Goal: Transaction & Acquisition: Download file/media

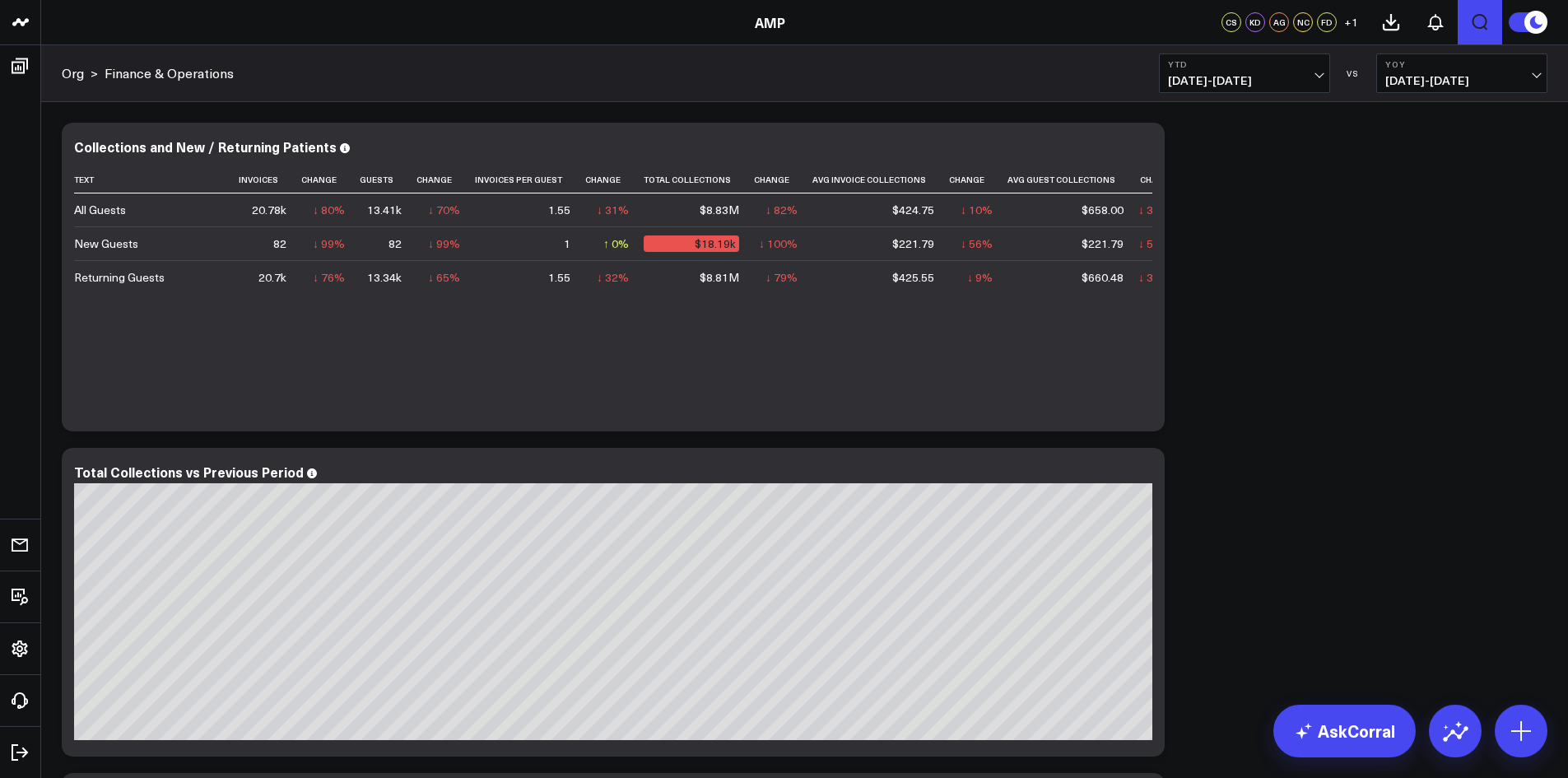
click at [1480, 22] on icon "Open search" at bounding box center [1479, 22] width 19 height 19
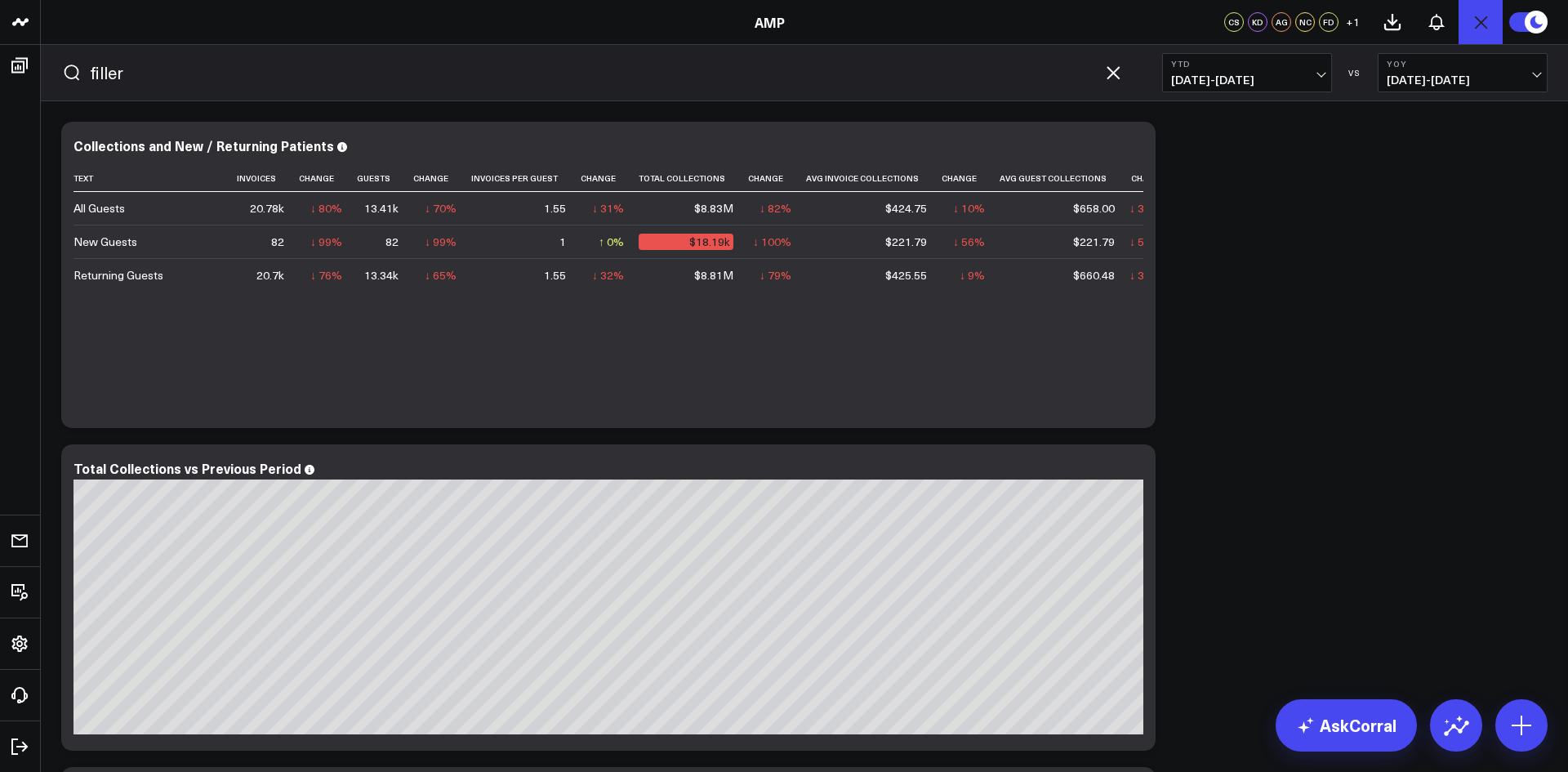
type input "filler"
click at [62, 63] on button "submit" at bounding box center [71, 72] width 19 height 19
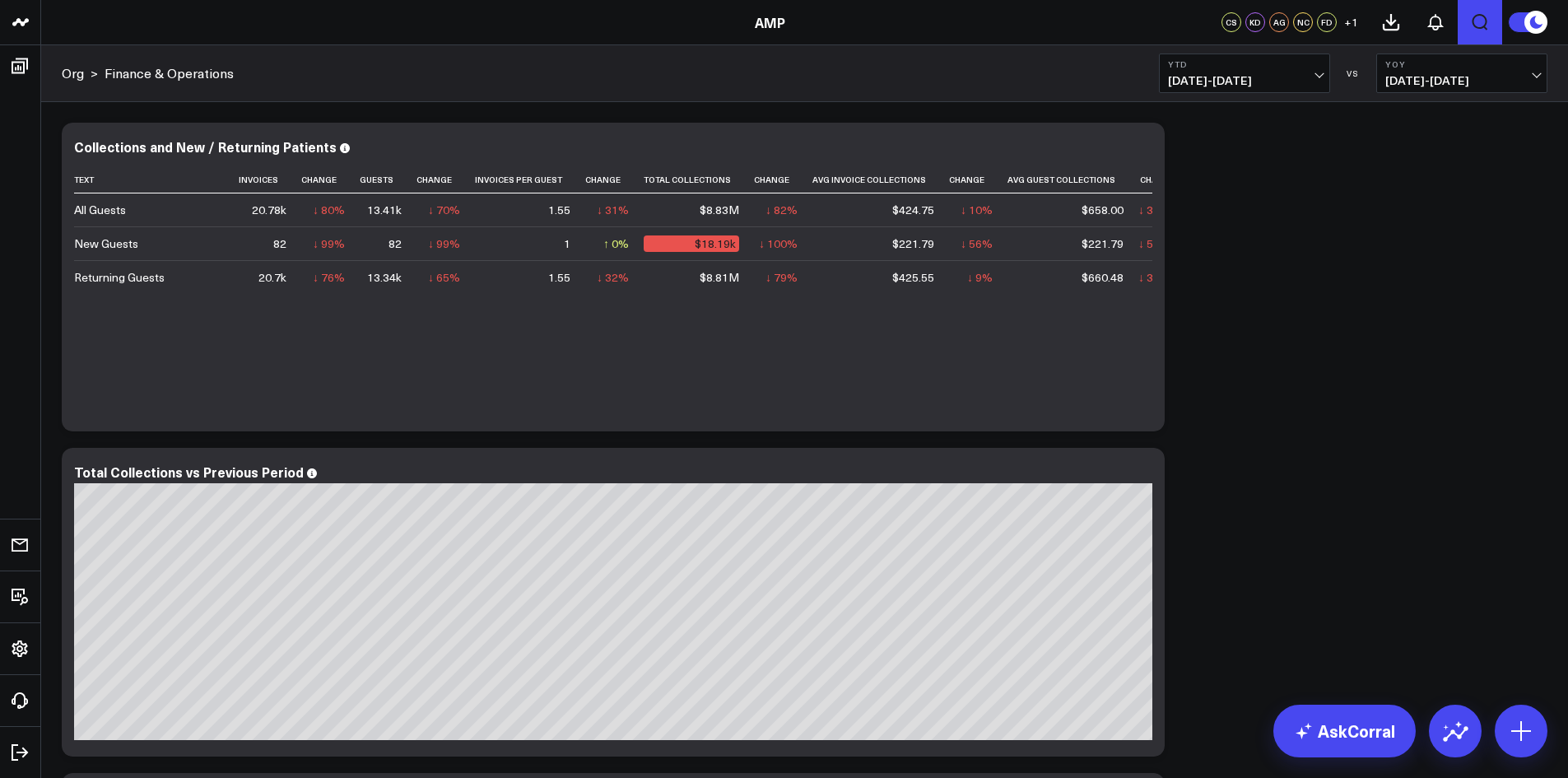
click at [1477, 21] on icon "Open search" at bounding box center [1479, 22] width 19 height 19
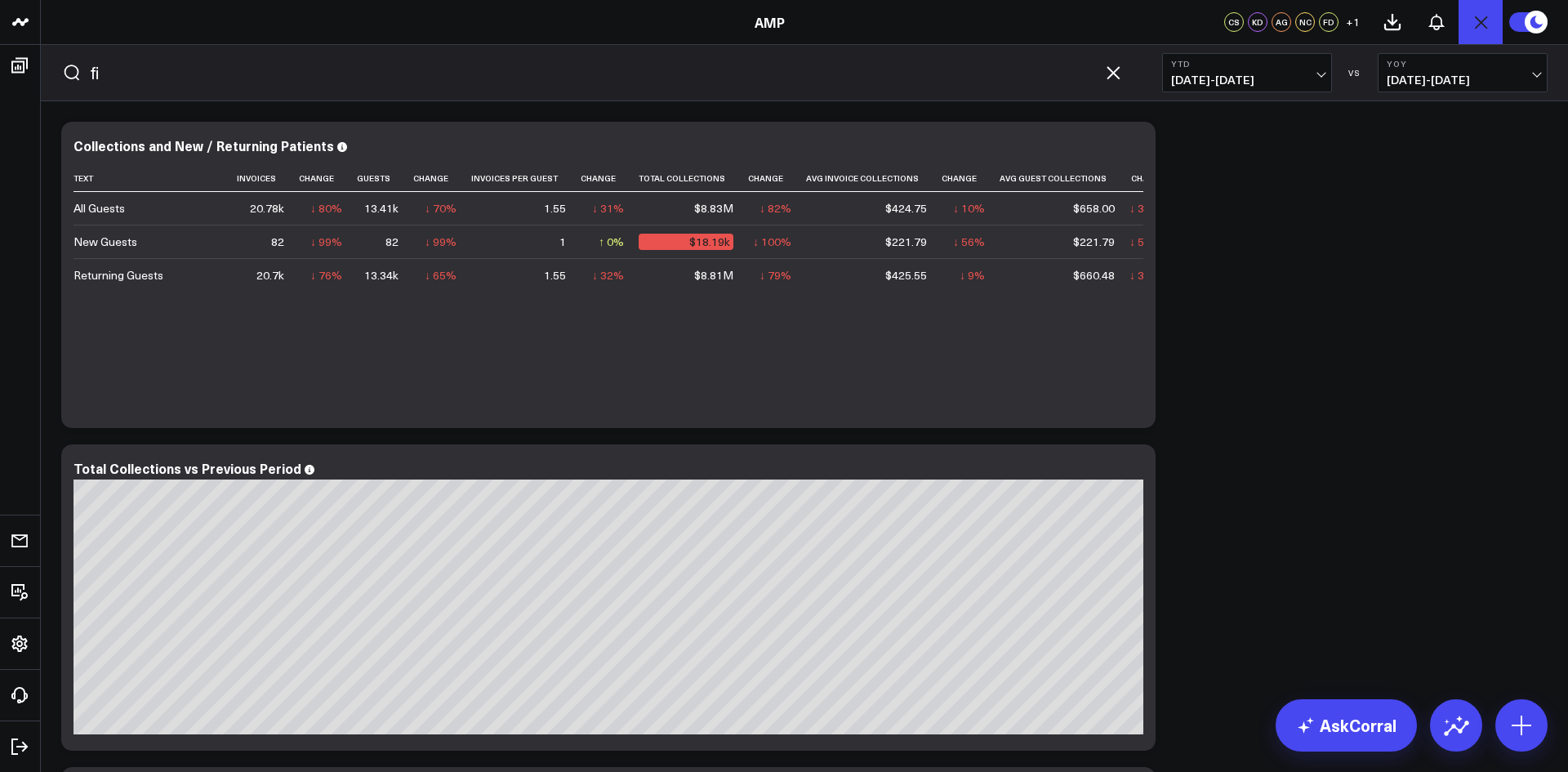
type input "f"
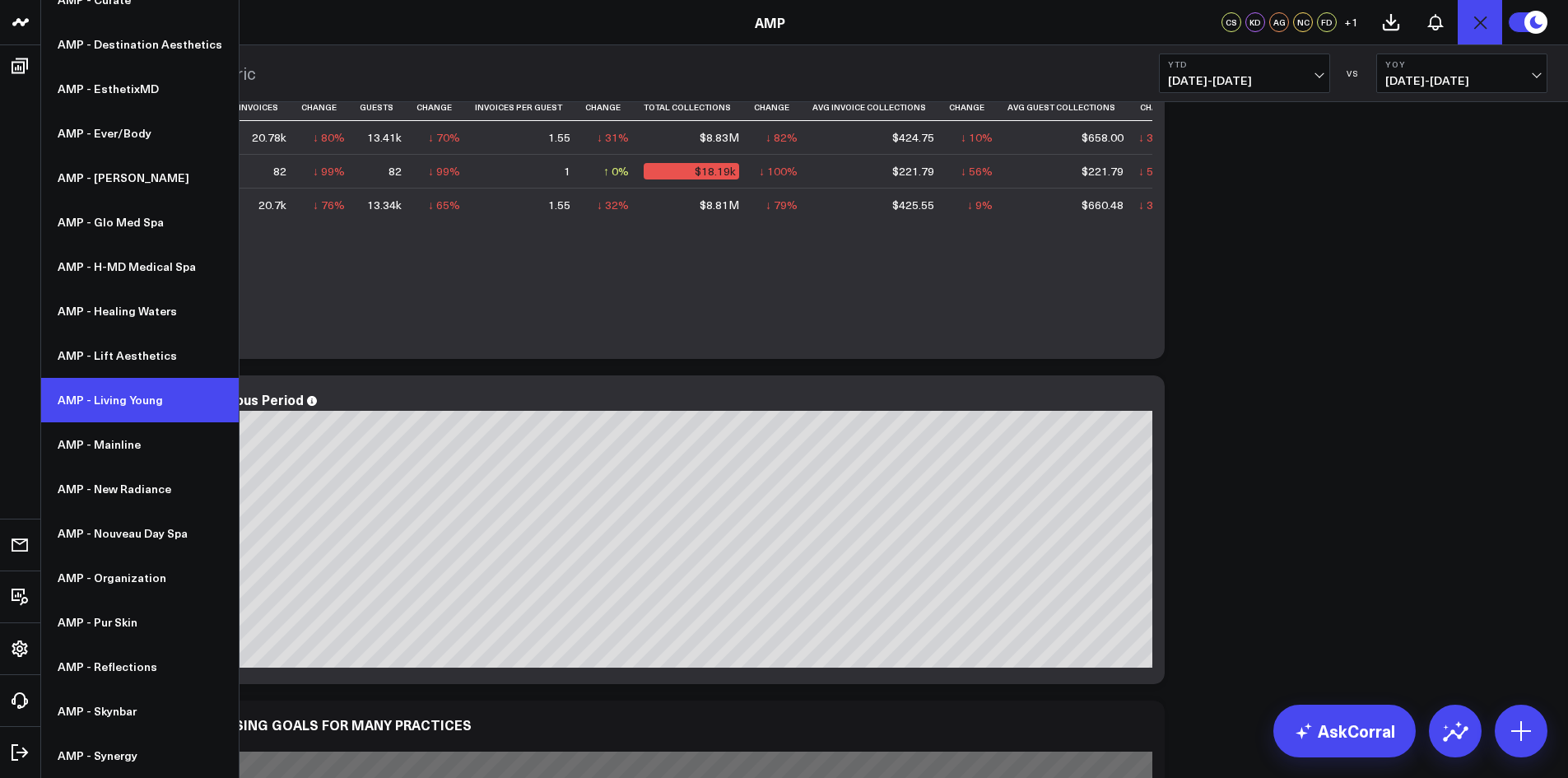
scroll to position [164, 0]
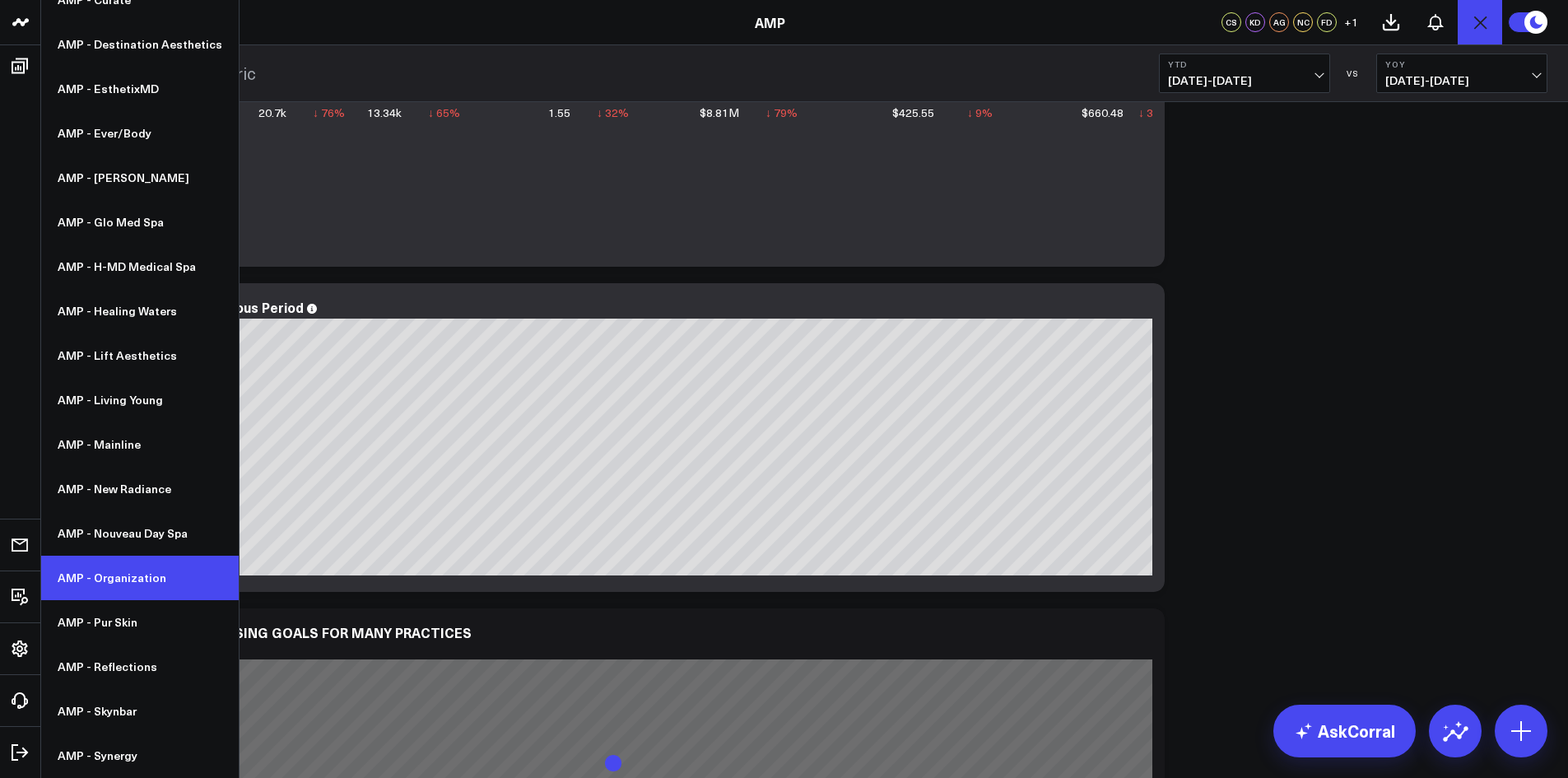
click at [120, 570] on link "AMP - Organization" at bounding box center [140, 577] width 197 height 44
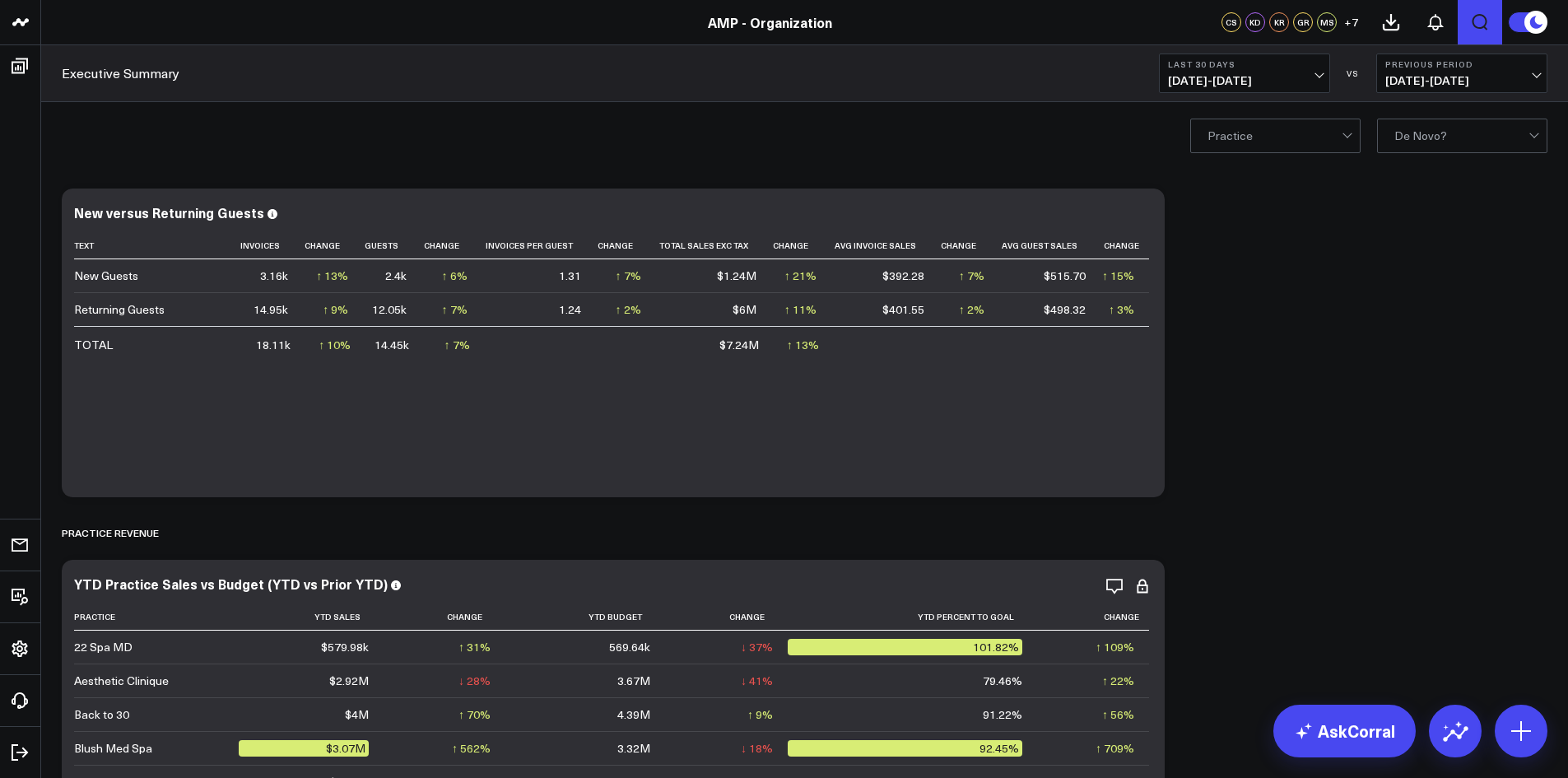
click at [1476, 24] on icon "Open search" at bounding box center [1479, 22] width 19 height 19
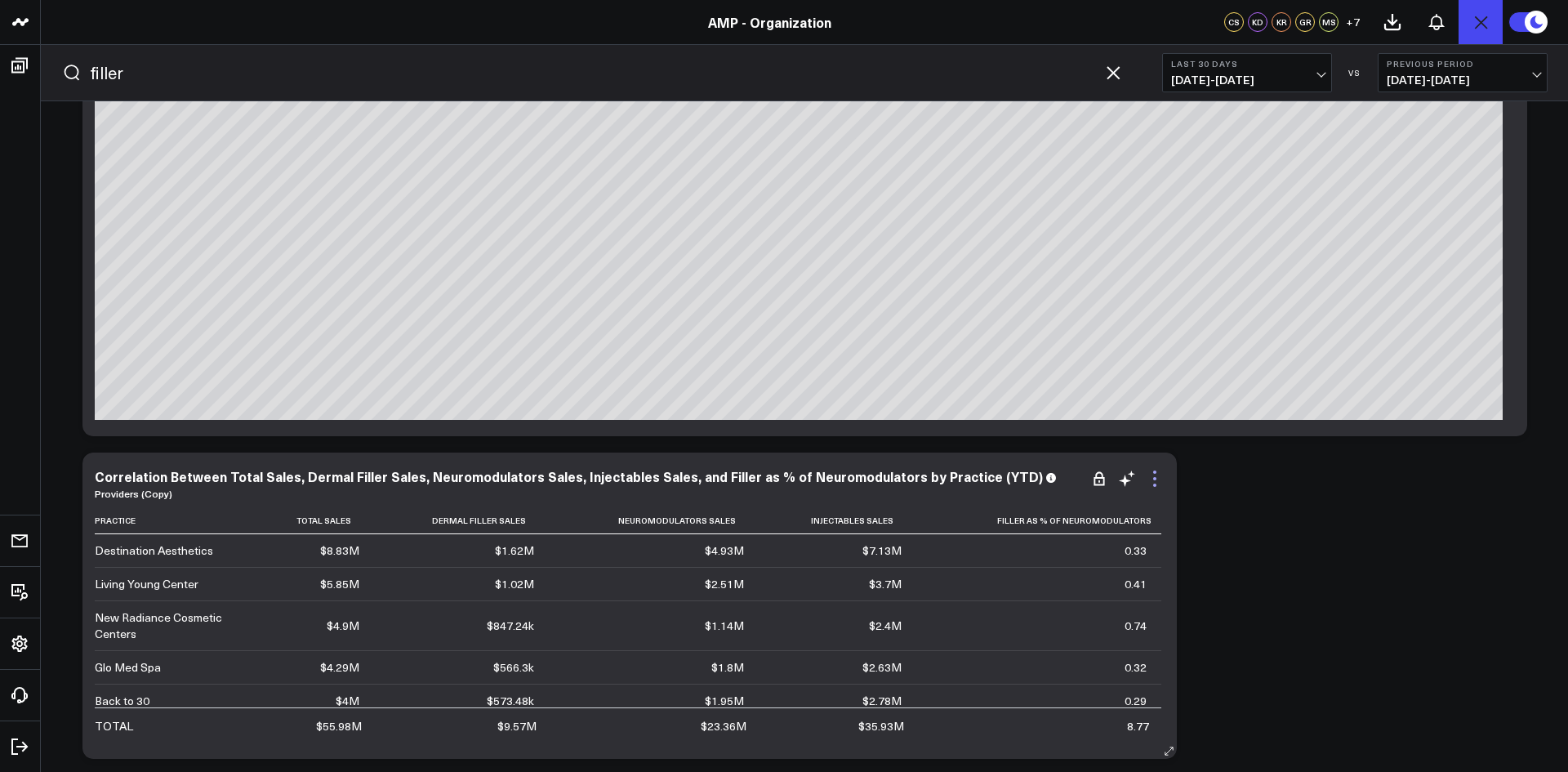
type input "filler"
click at [1154, 478] on icon at bounding box center [1155, 479] width 3 height 3
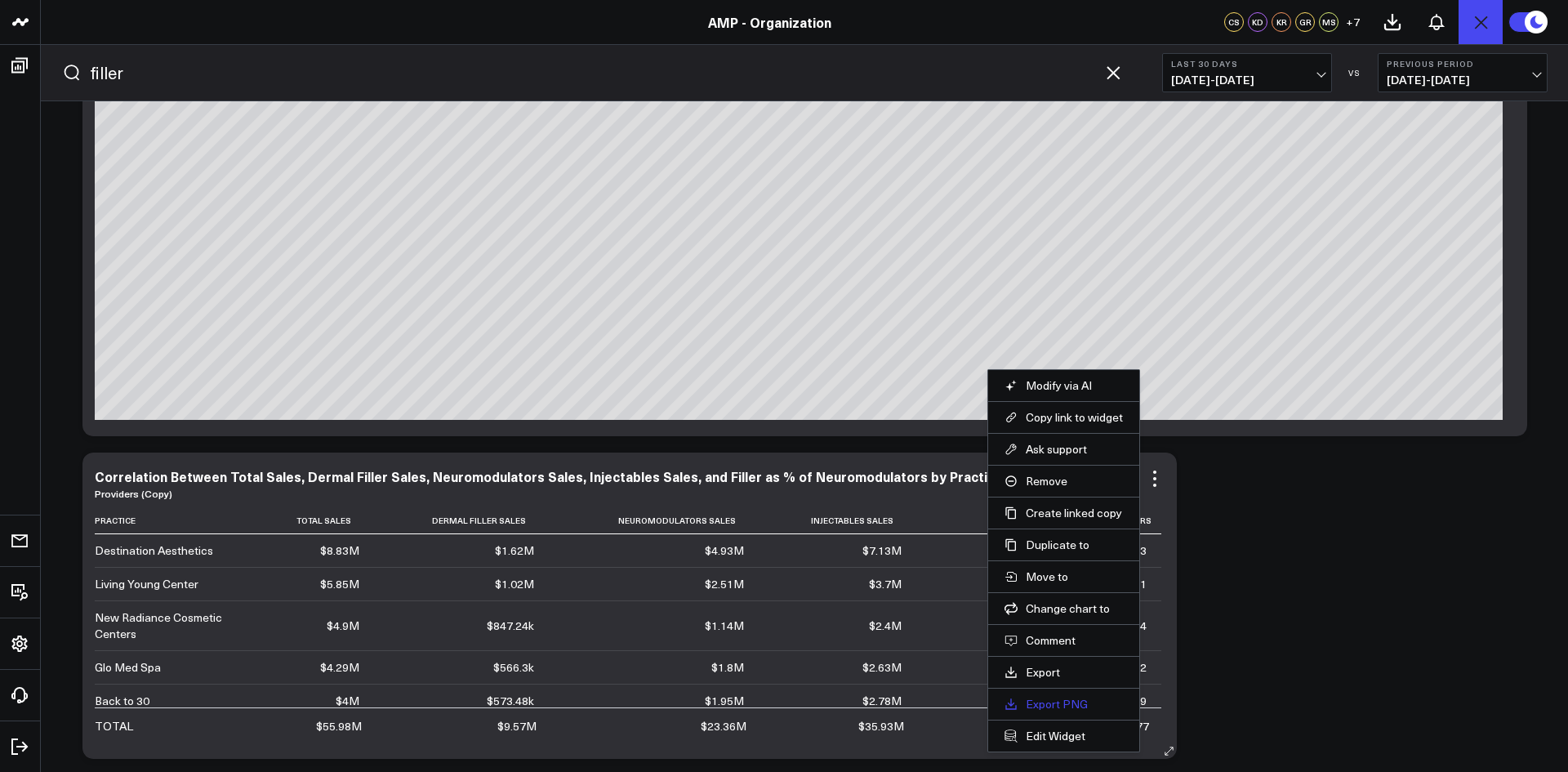
click at [1069, 706] on link "Export PNG" at bounding box center [1064, 703] width 118 height 14
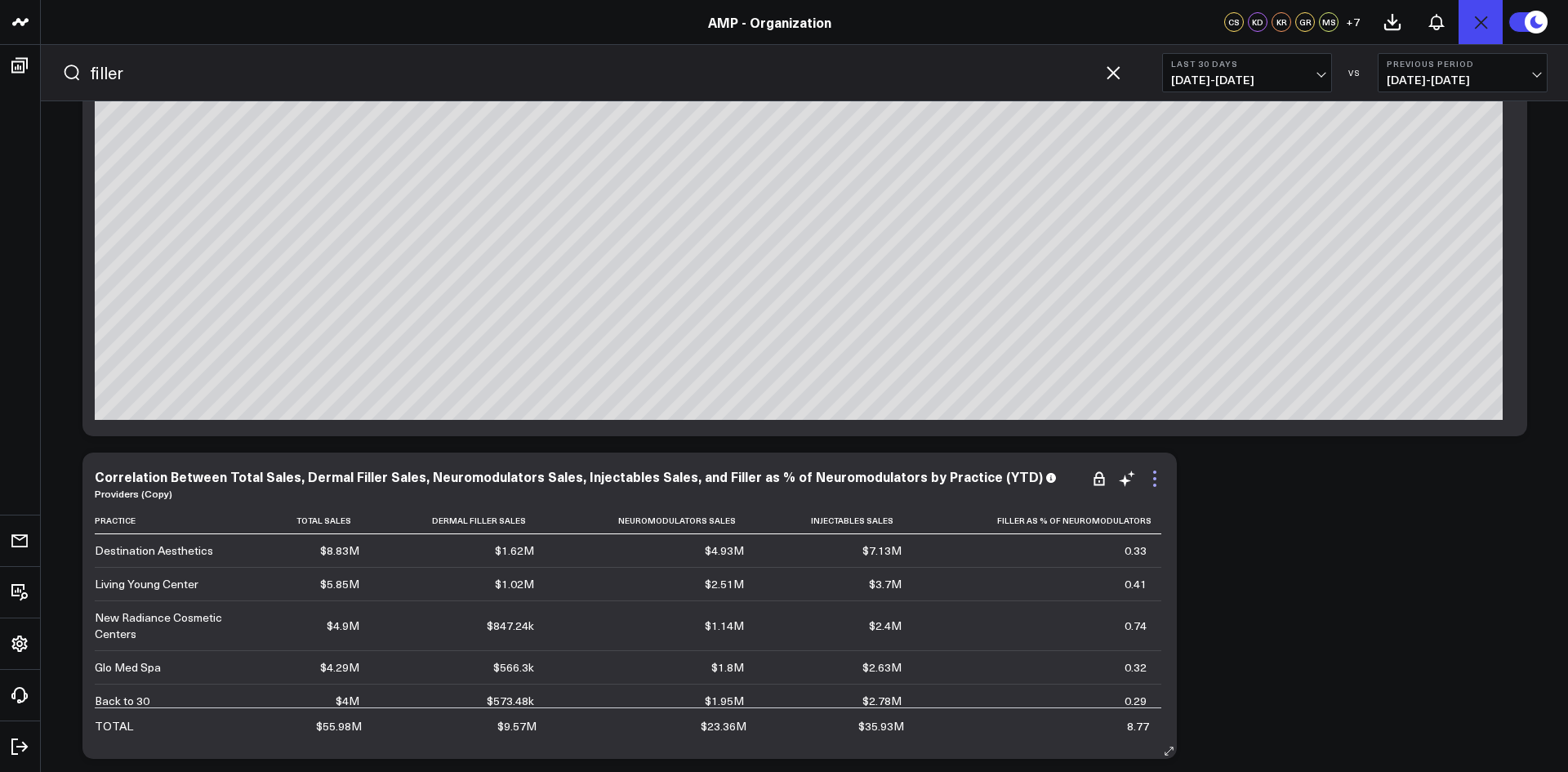
click at [1156, 481] on icon at bounding box center [1155, 478] width 19 height 19
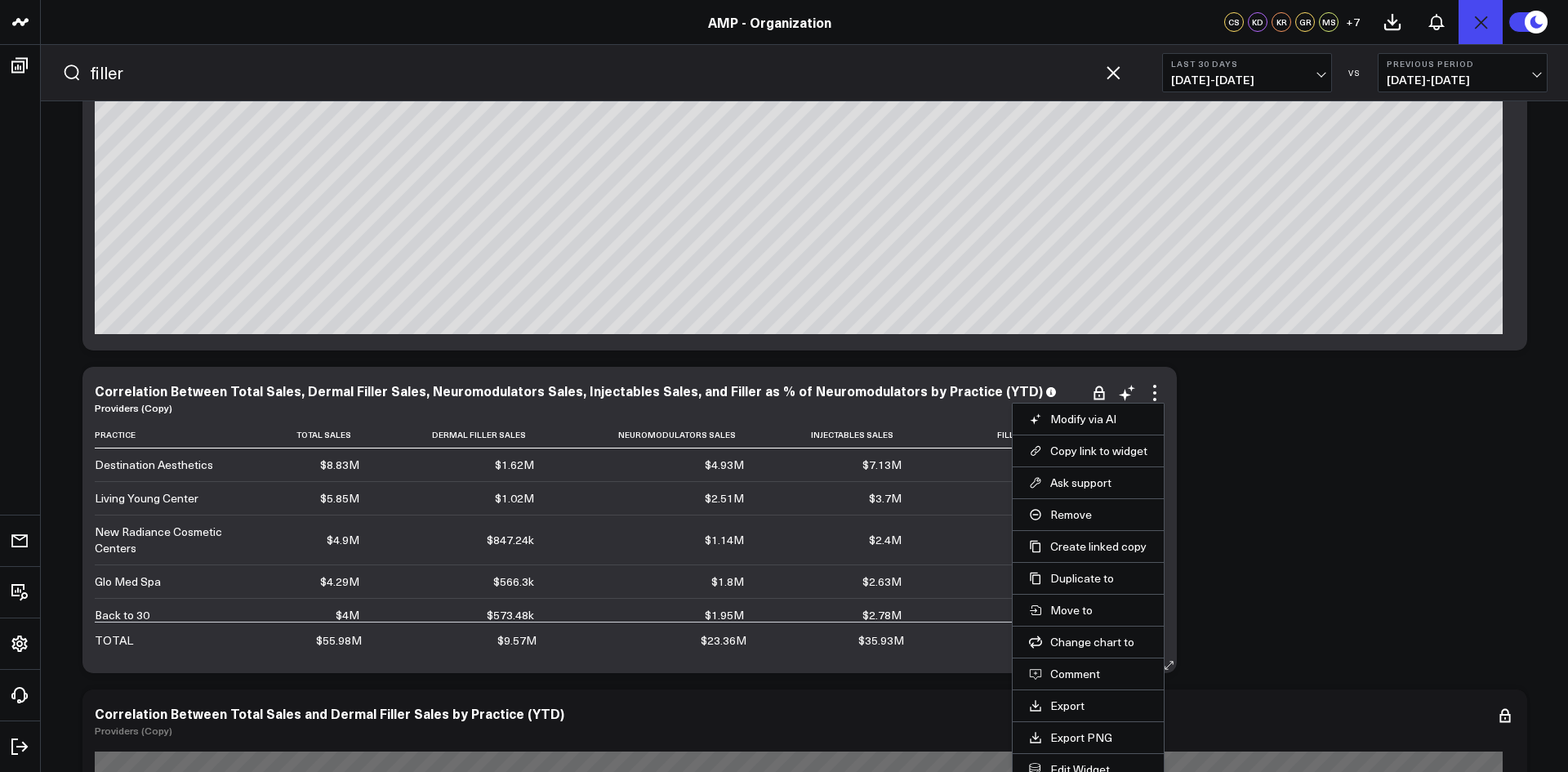
scroll to position [1143, 0]
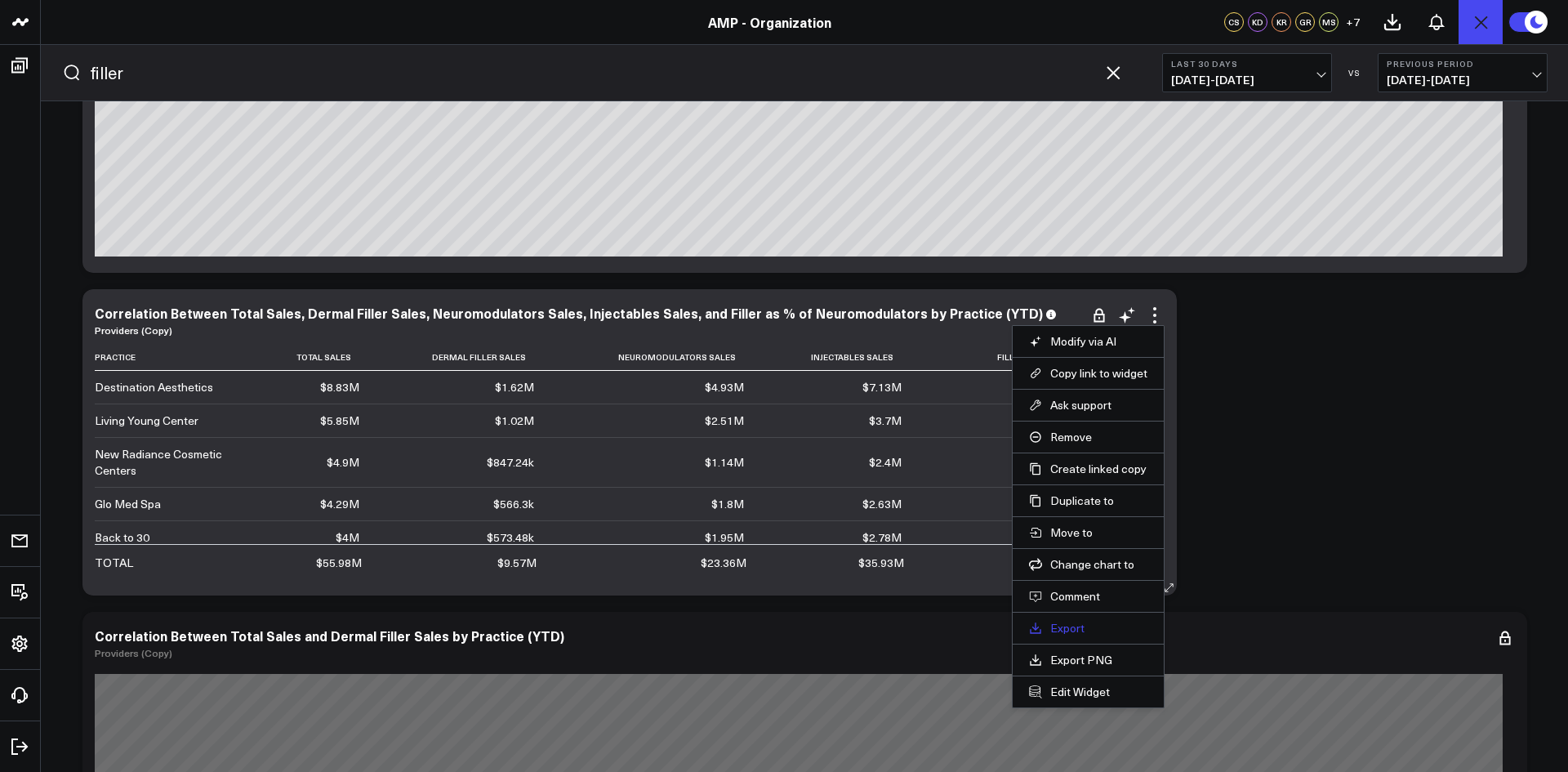
click at [1067, 630] on link "Export" at bounding box center [1088, 628] width 118 height 14
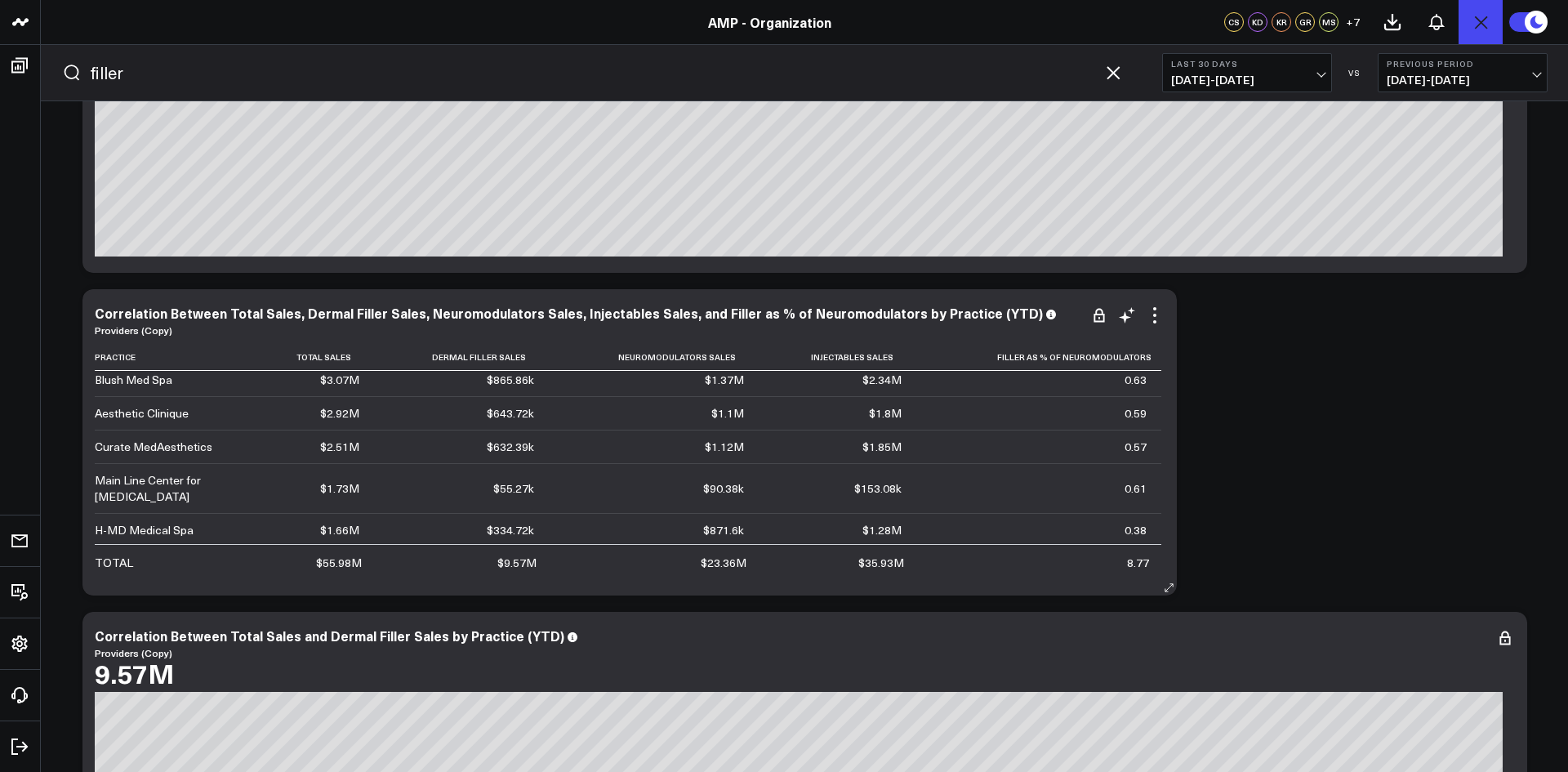
scroll to position [490, 0]
